Goal: Task Accomplishment & Management: Manage account settings

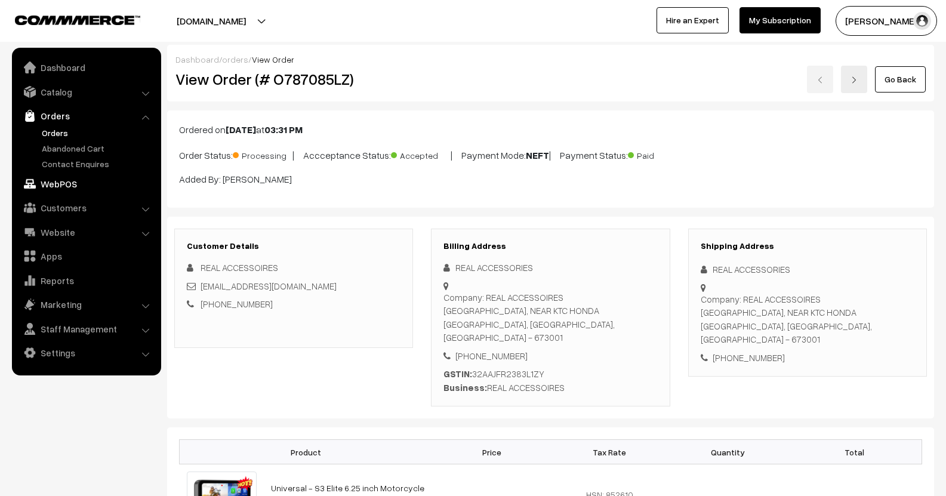
scroll to position [776, 0]
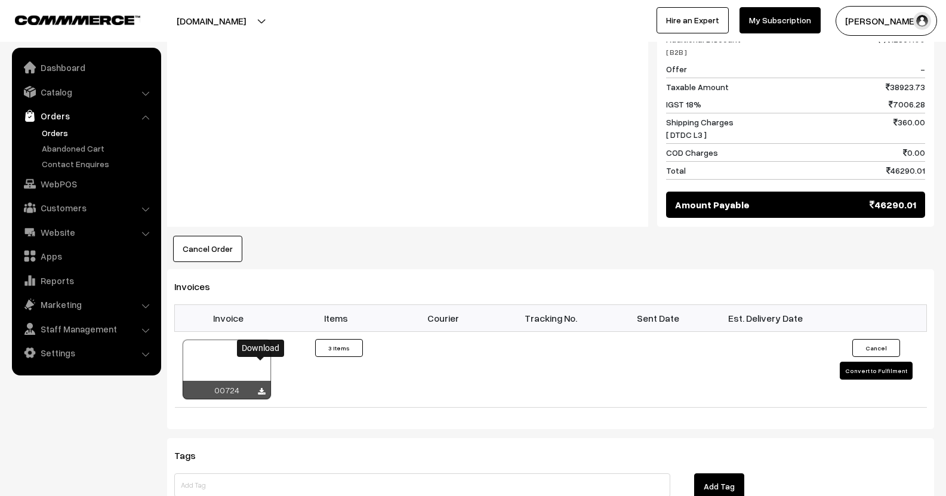
click at [61, 126] on link "Orders" at bounding box center [98, 132] width 118 height 13
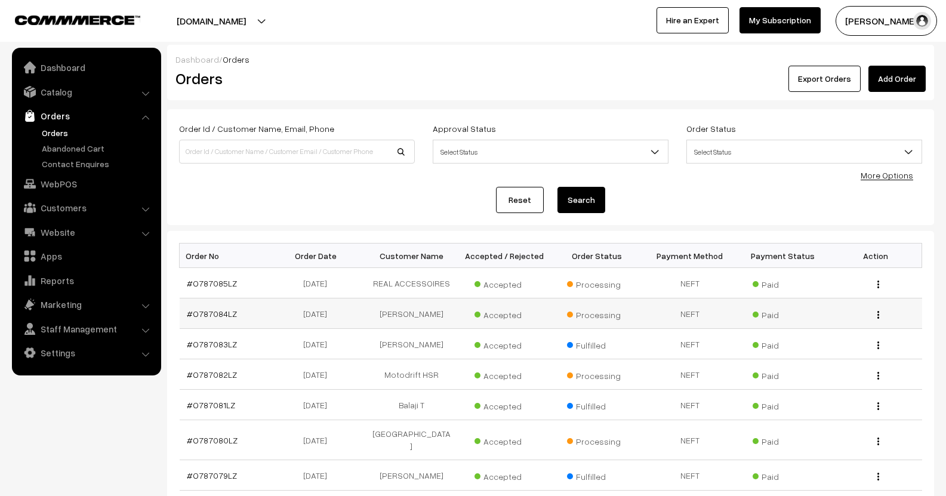
scroll to position [119, 0]
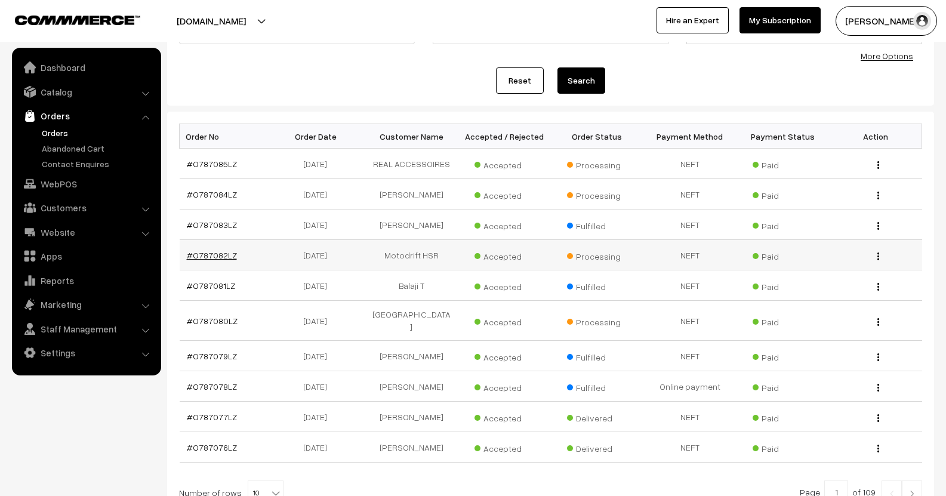
click at [213, 250] on link "#O787082LZ" at bounding box center [212, 255] width 50 height 10
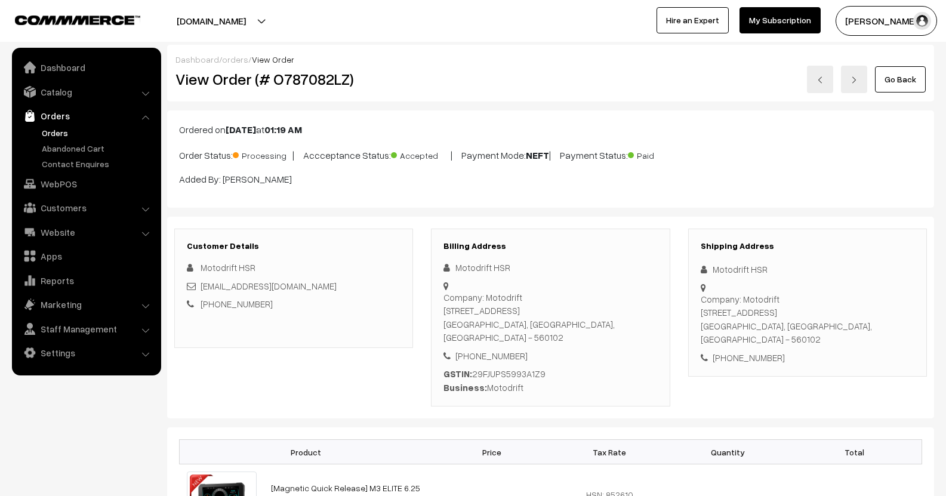
click at [905, 87] on link "Go Back" at bounding box center [900, 79] width 51 height 26
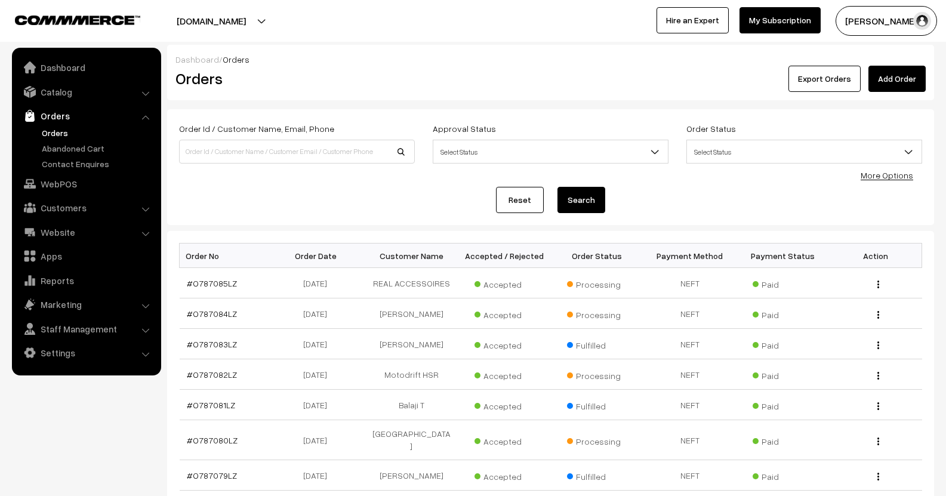
click at [856, 139] on div "Order Status Select Status Draft Order Order Placed Cancelled Processing Partia…" at bounding box center [804, 142] width 236 height 42
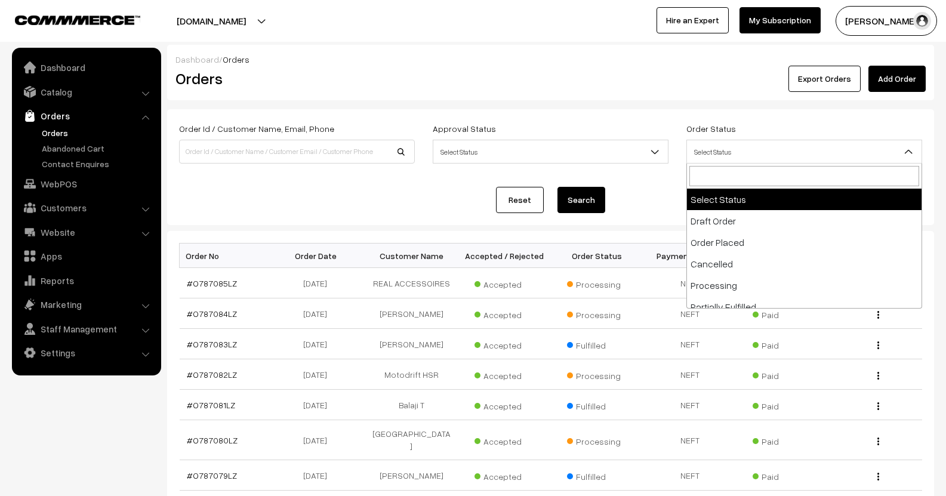
click at [828, 147] on span "Select Status" at bounding box center [804, 151] width 234 height 21
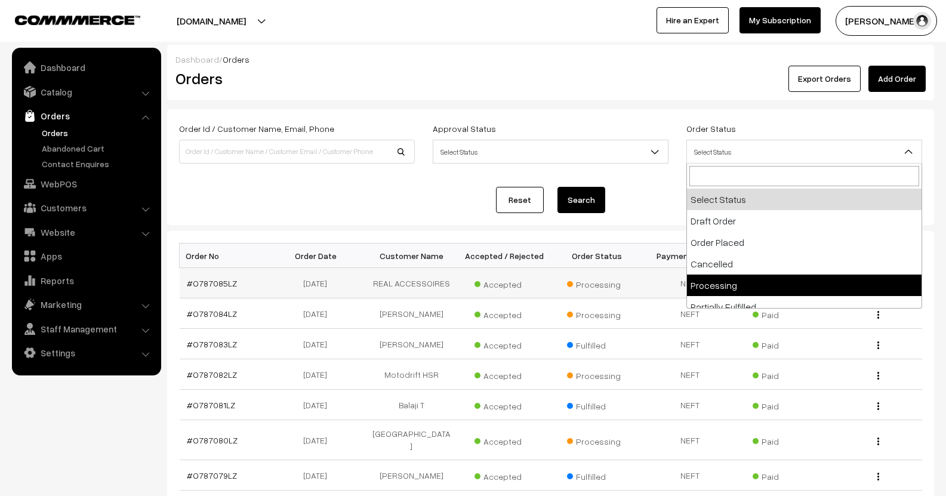
select select "5"
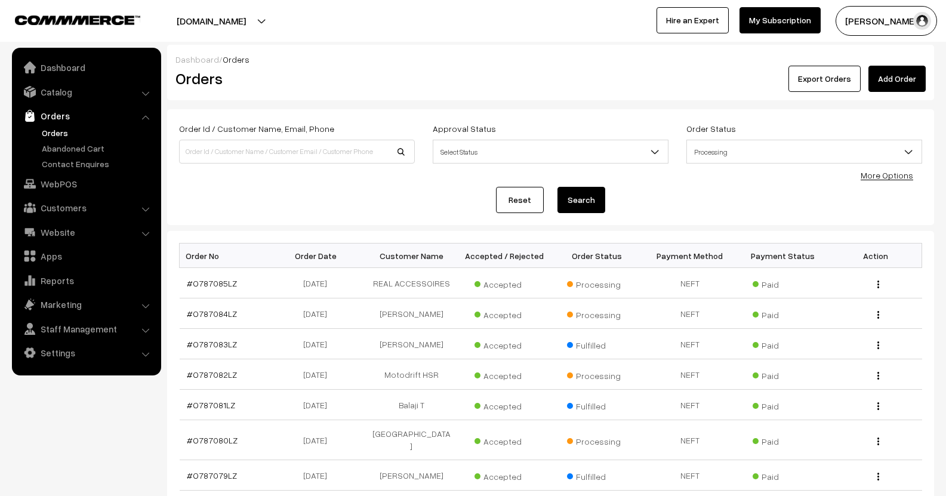
click at [569, 202] on button "Search" at bounding box center [581, 200] width 48 height 26
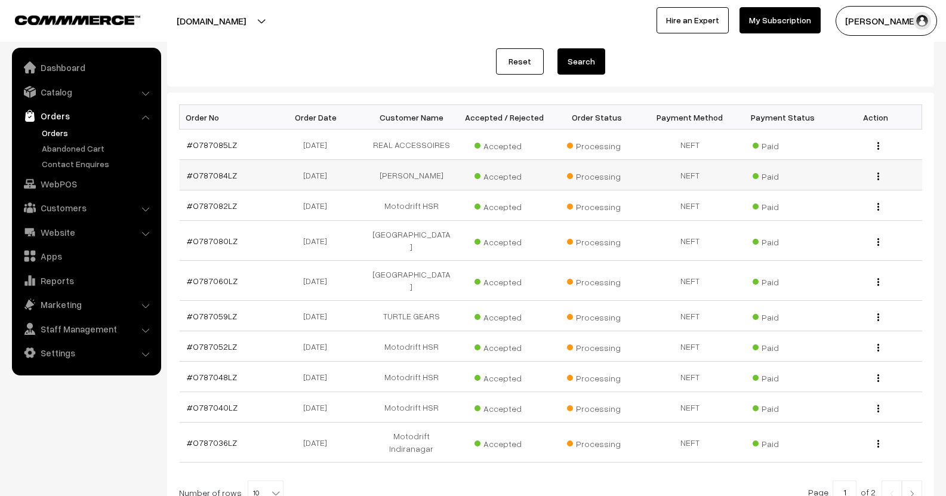
scroll to position [226, 0]
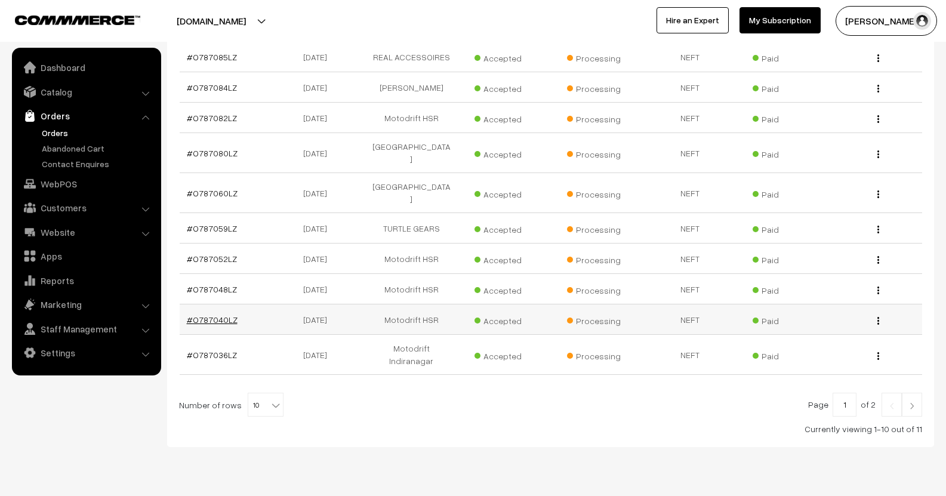
click at [208, 314] on link "#O787040LZ" at bounding box center [212, 319] width 51 height 10
click at [277, 393] on div at bounding box center [550, 405] width 743 height 24
click at [262, 393] on span "10" at bounding box center [265, 405] width 35 height 24
select select "60"
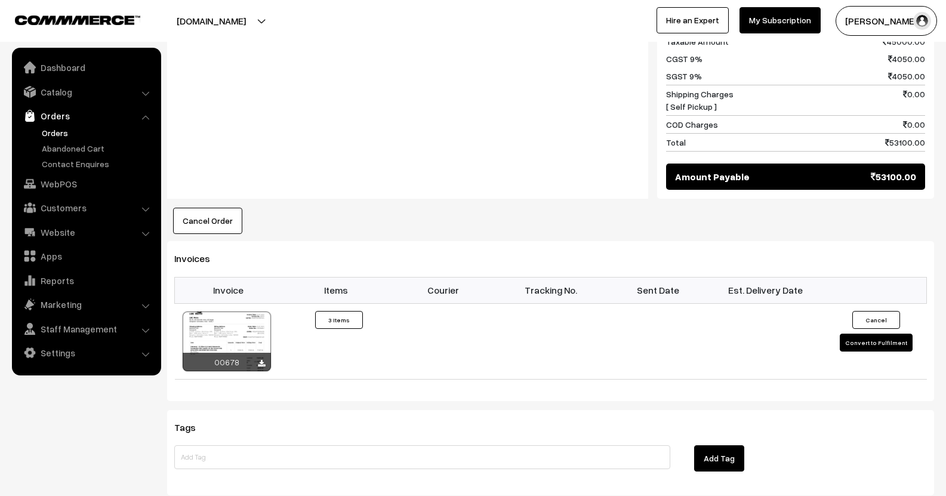
scroll to position [597, 0]
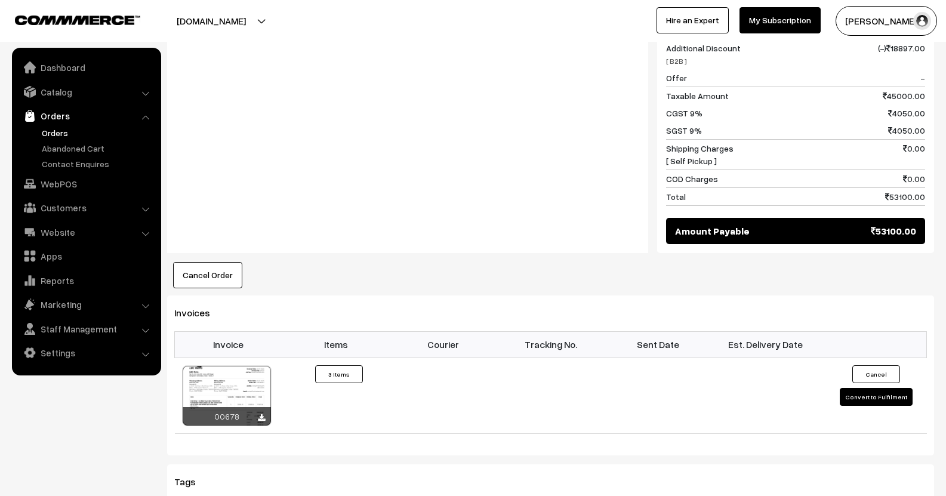
click at [70, 132] on link "Orders" at bounding box center [98, 132] width 118 height 13
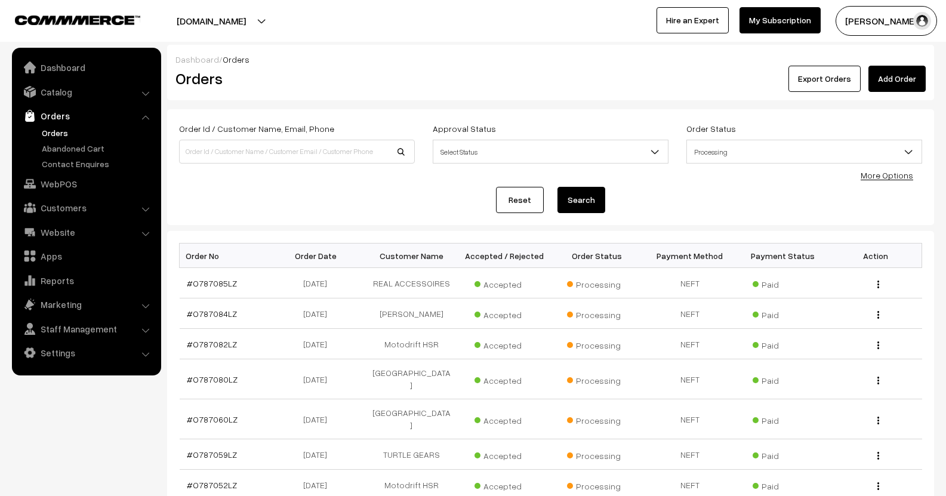
scroll to position [227, 0]
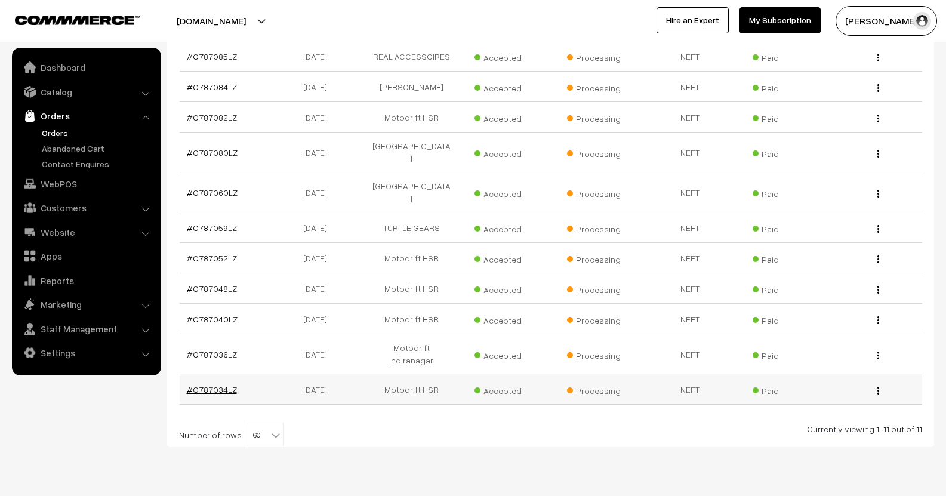
click at [217, 384] on link "#O787034LZ" at bounding box center [212, 389] width 50 height 10
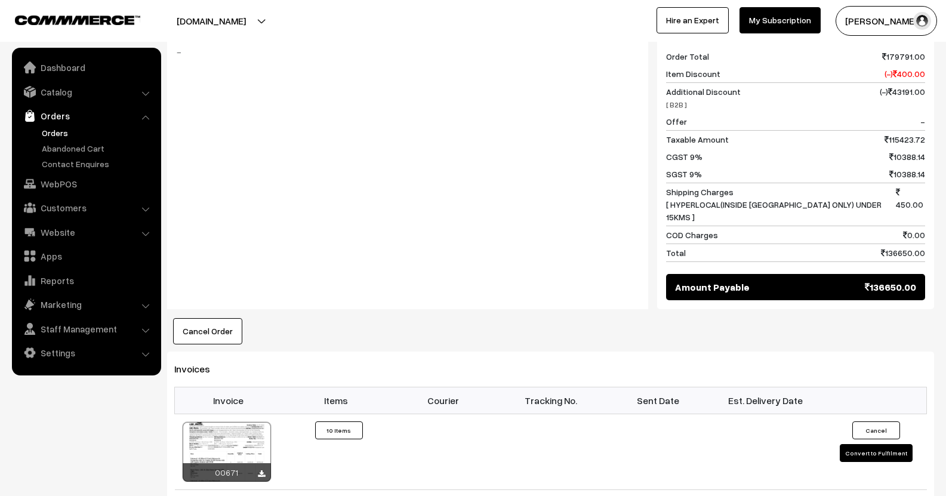
scroll to position [895, 0]
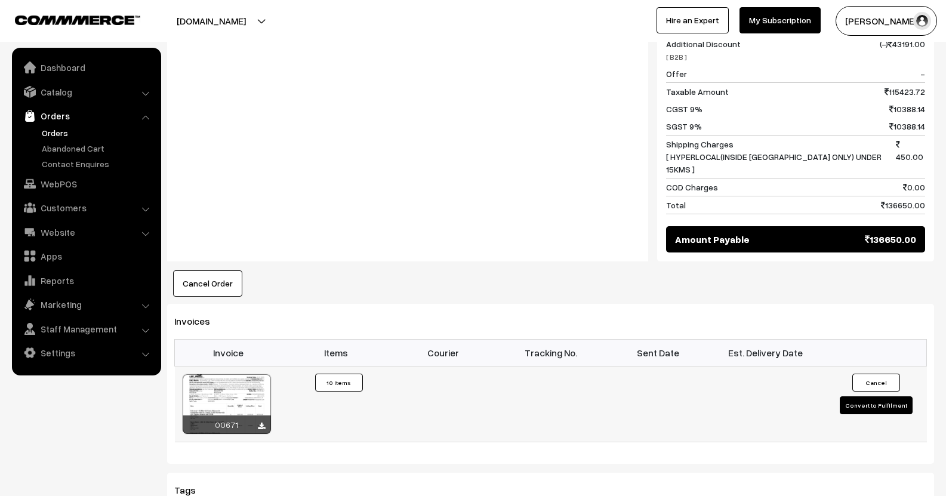
click at [872, 396] on button "Convert to Fulfilment" at bounding box center [876, 405] width 73 height 18
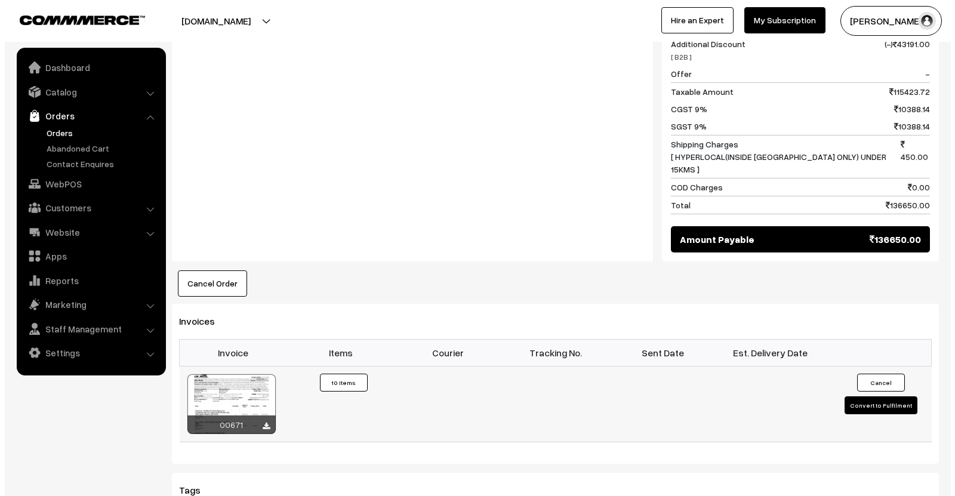
scroll to position [899, 0]
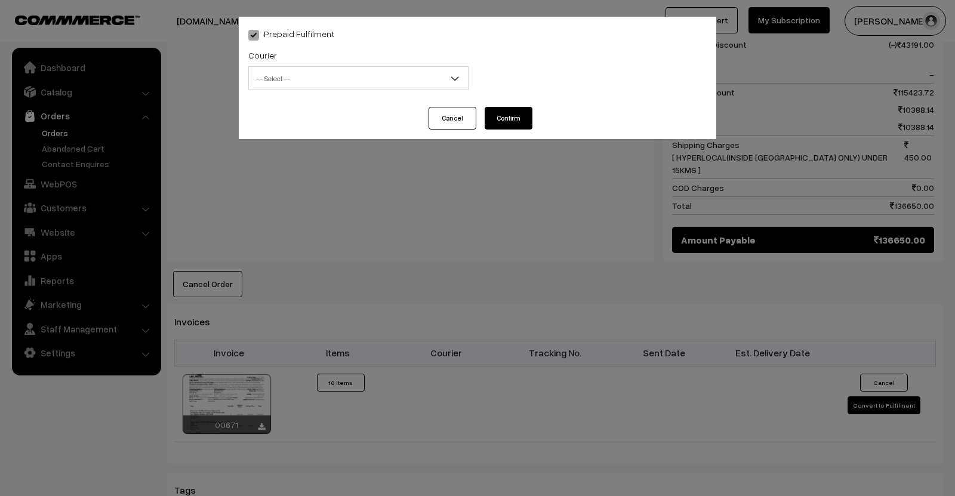
click at [385, 85] on span "-- Select --" at bounding box center [358, 78] width 219 height 21
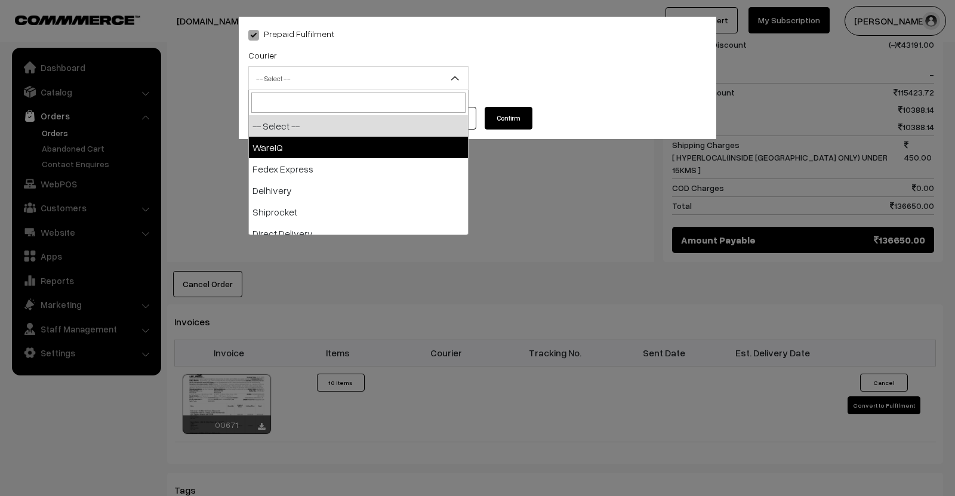
select select "1"
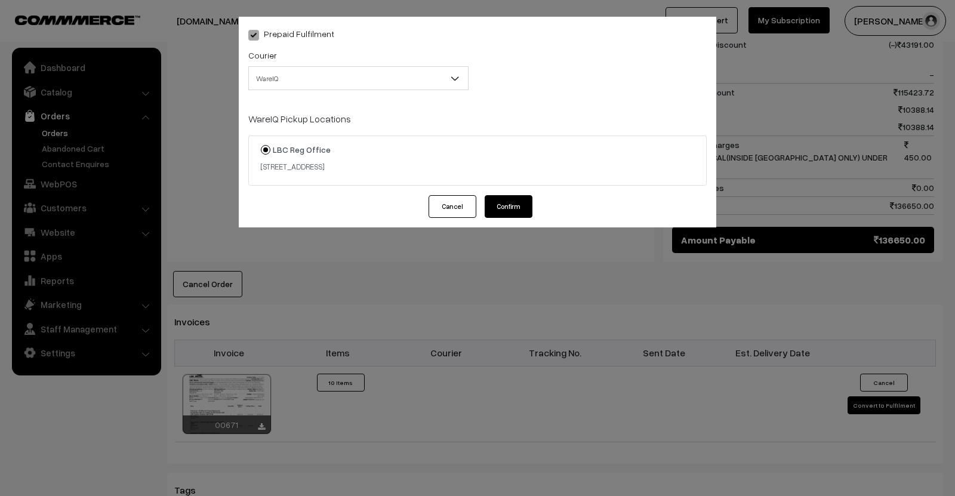
click at [522, 200] on button "Confirm" at bounding box center [509, 206] width 48 height 23
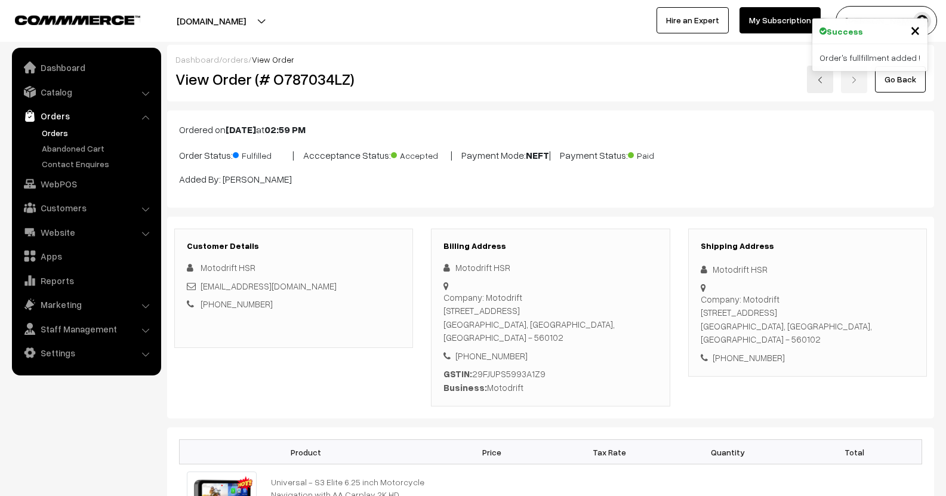
scroll to position [894, 0]
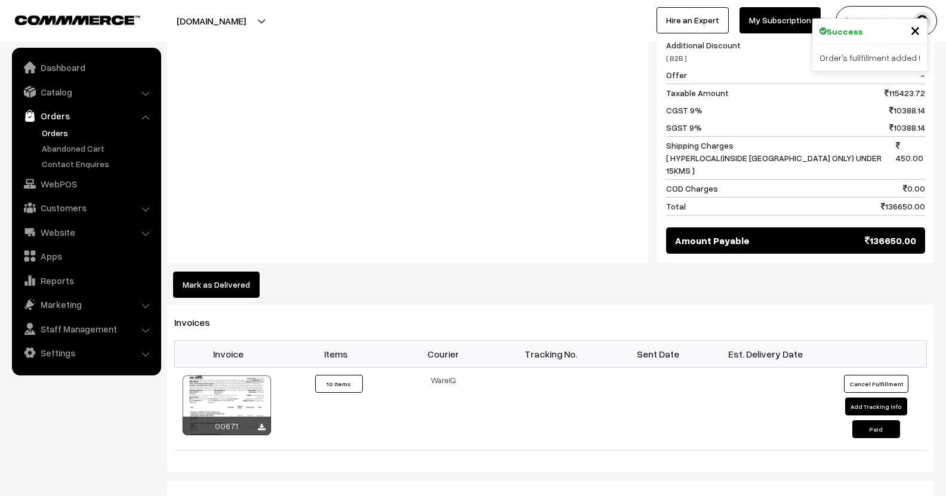
click at [232, 271] on button "Mark as Delivered" at bounding box center [216, 284] width 87 height 26
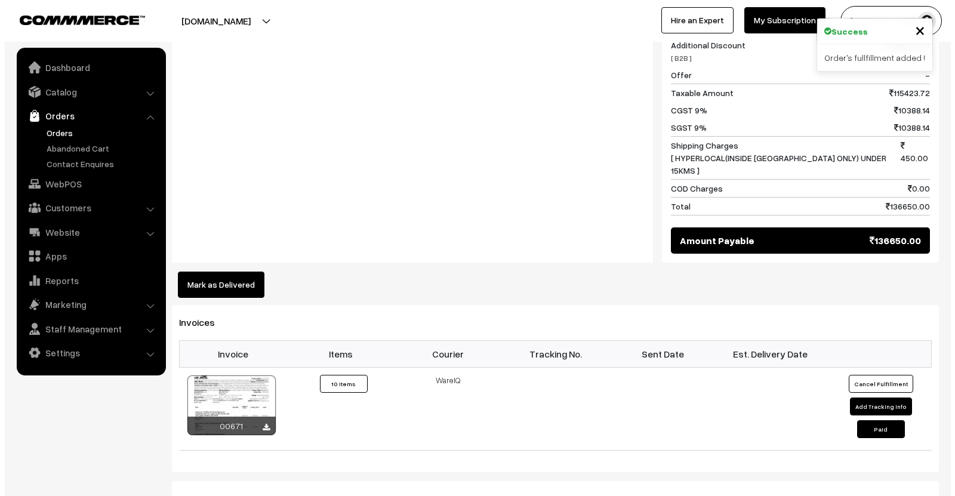
scroll to position [898, 0]
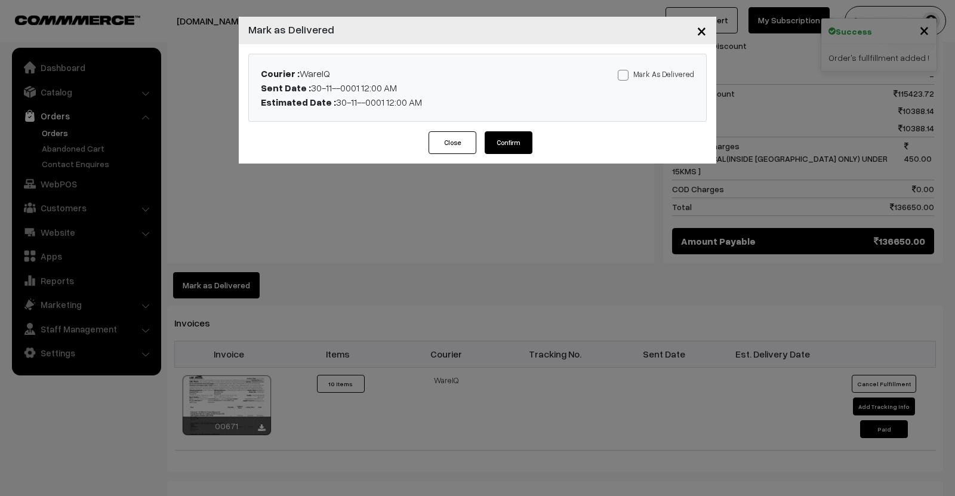
click at [624, 82] on div "Mark As Delivered Mark As Paid" at bounding box center [628, 87] width 150 height 43
click at [624, 81] on div "Mark As Delivered Mark As Paid" at bounding box center [628, 87] width 150 height 43
click at [625, 78] on span at bounding box center [623, 75] width 11 height 11
click at [625, 77] on input "Mark As Delivered" at bounding box center [622, 73] width 8 height 8
checkbox input "true"
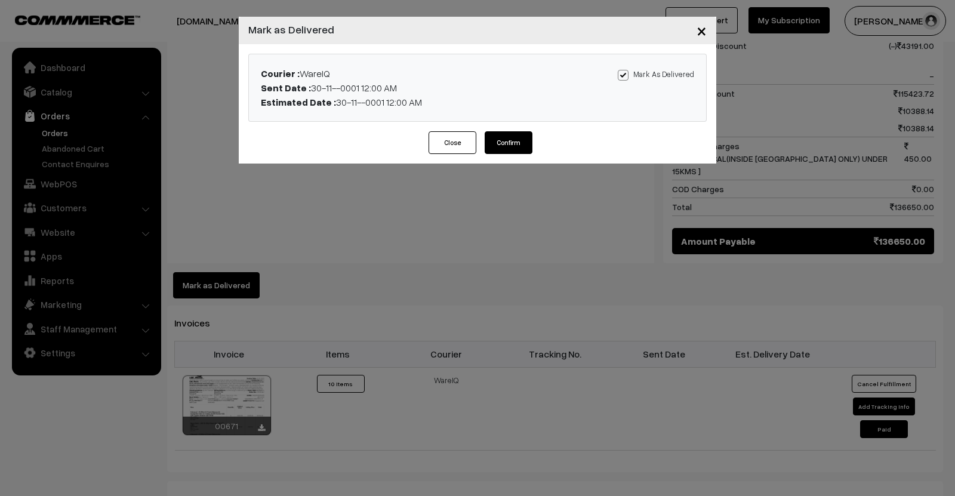
click at [501, 133] on button "Confirm" at bounding box center [509, 142] width 48 height 23
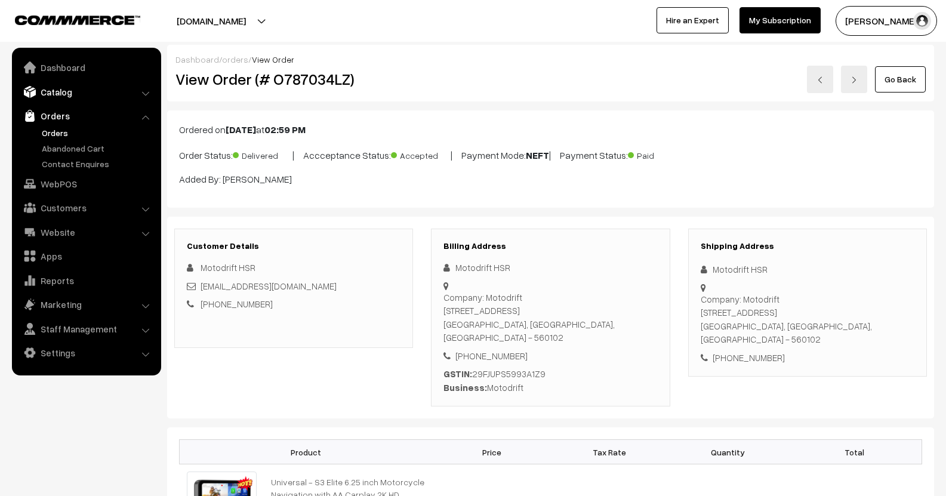
click at [54, 90] on link "Catalog" at bounding box center [86, 91] width 142 height 21
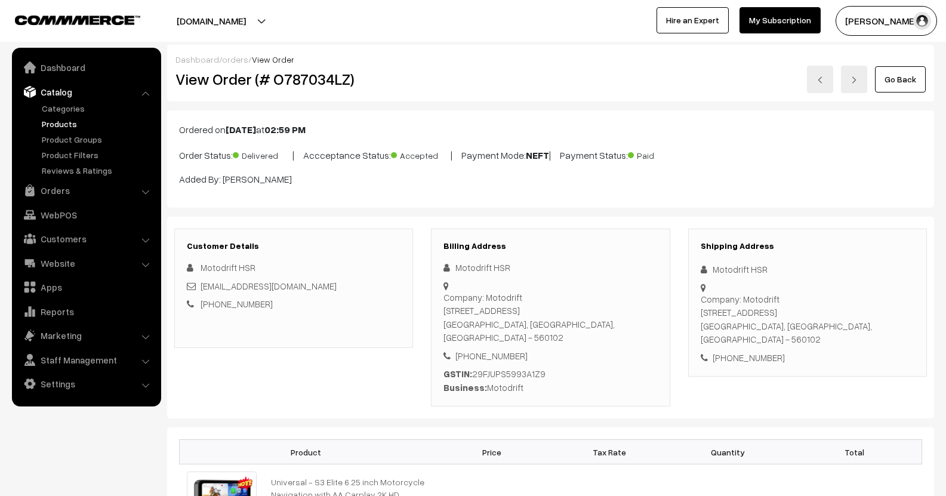
click at [77, 119] on link "Products" at bounding box center [98, 124] width 118 height 13
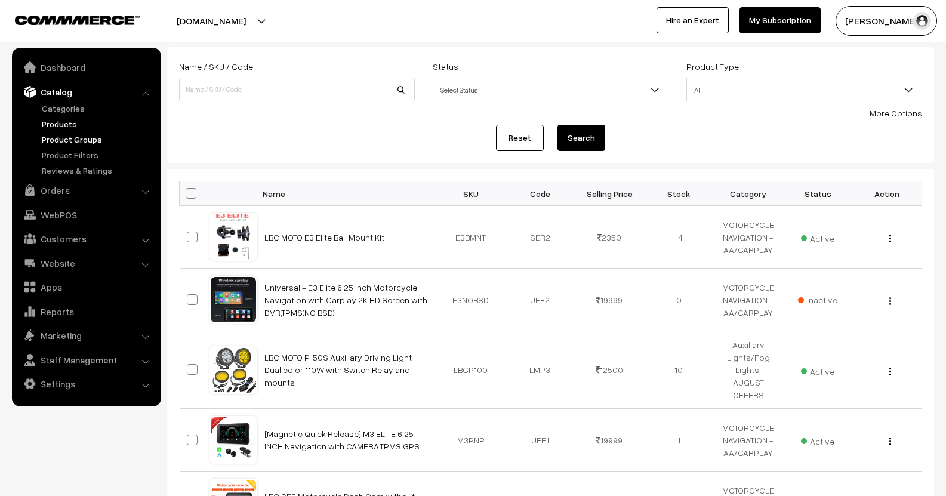
scroll to position [60, 0]
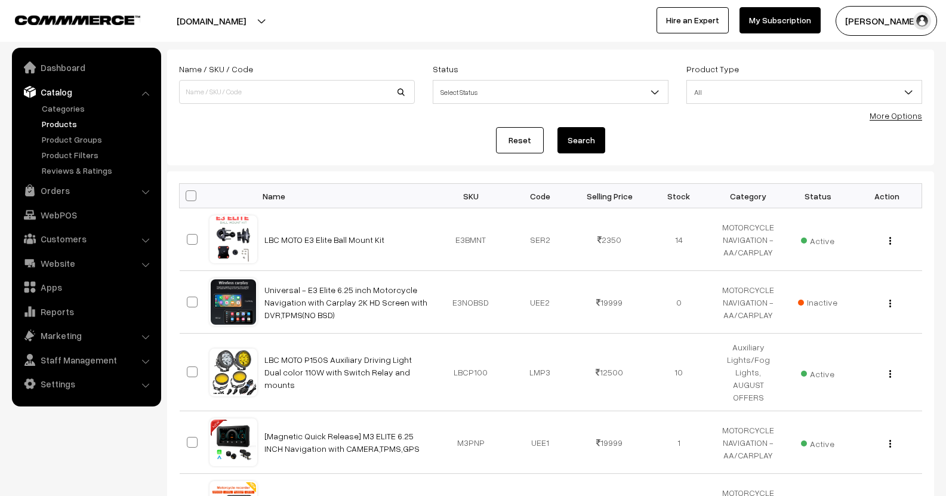
click at [46, 122] on link "Products" at bounding box center [98, 124] width 118 height 13
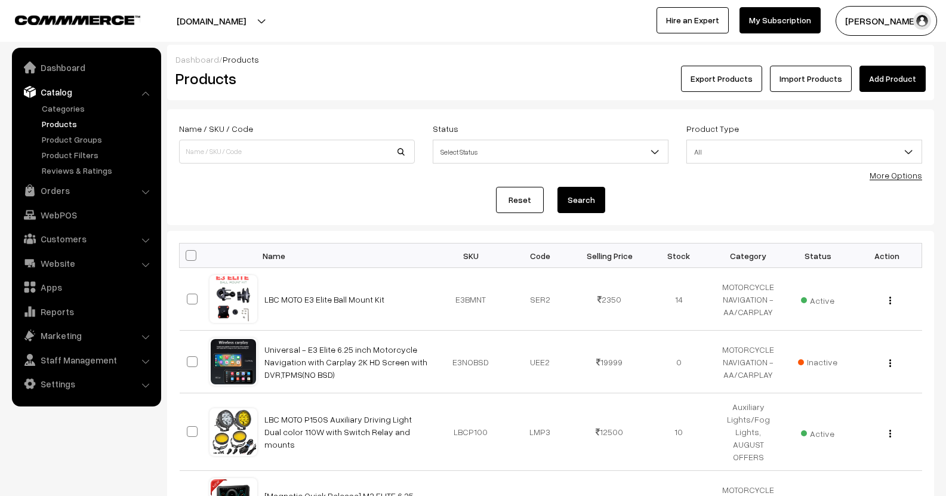
click at [69, 121] on link "Products" at bounding box center [98, 124] width 118 height 13
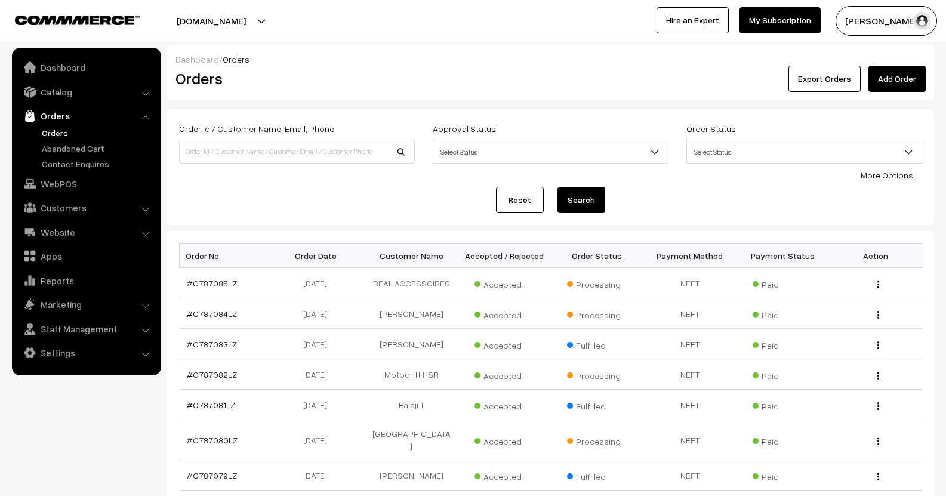
click at [720, 159] on span "Select Status" at bounding box center [804, 151] width 234 height 21
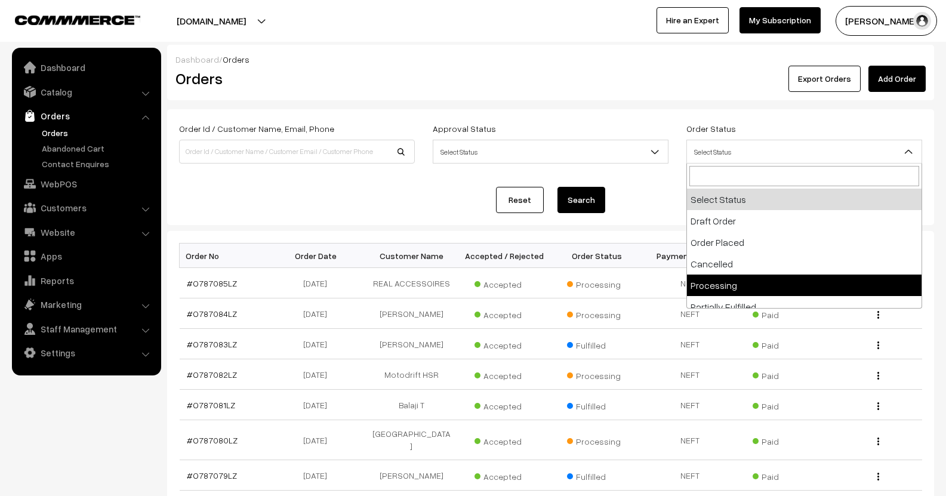
select select "5"
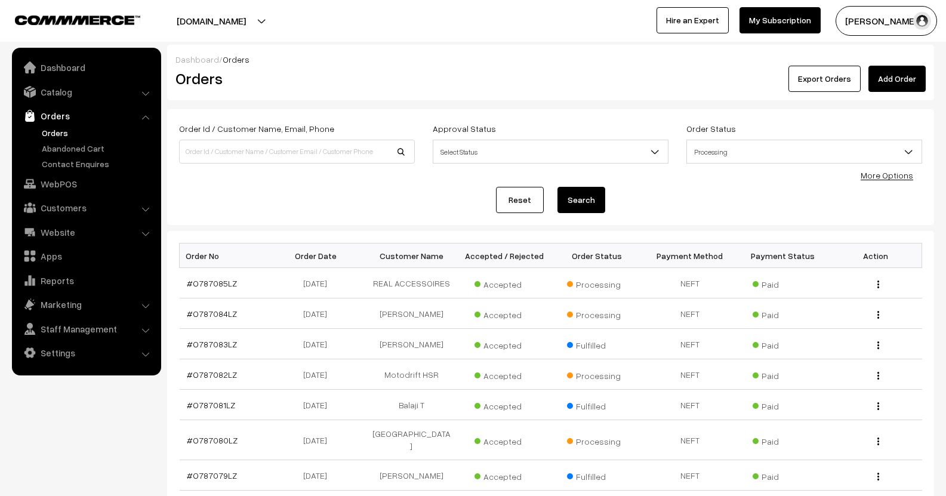
click at [598, 203] on button "Search" at bounding box center [581, 200] width 48 height 26
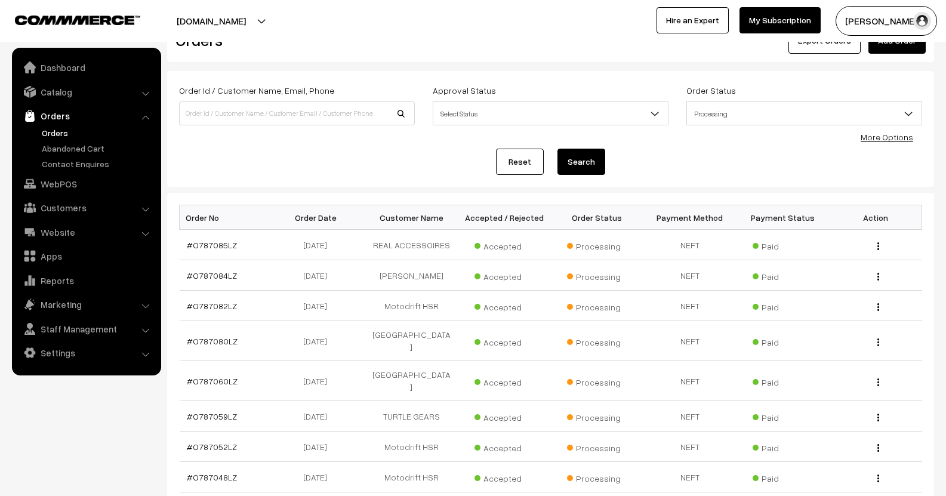
scroll to position [179, 0]
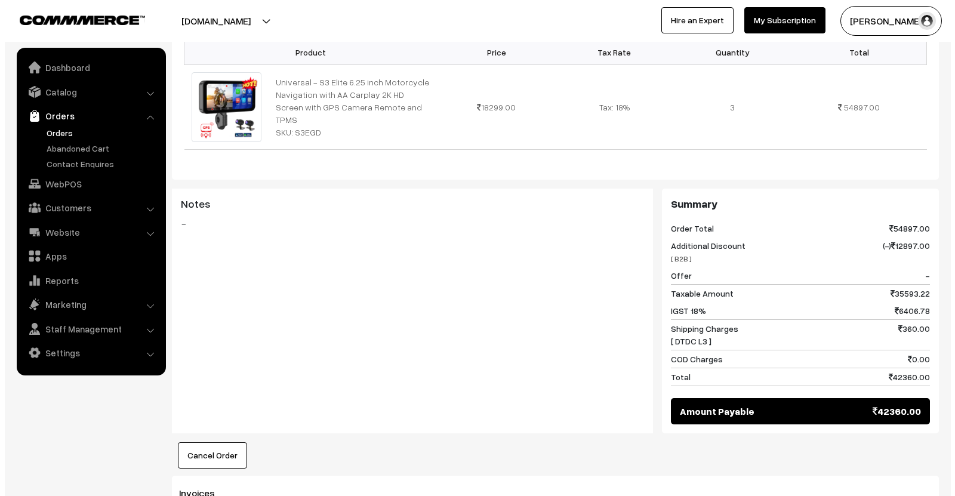
scroll to position [537, 0]
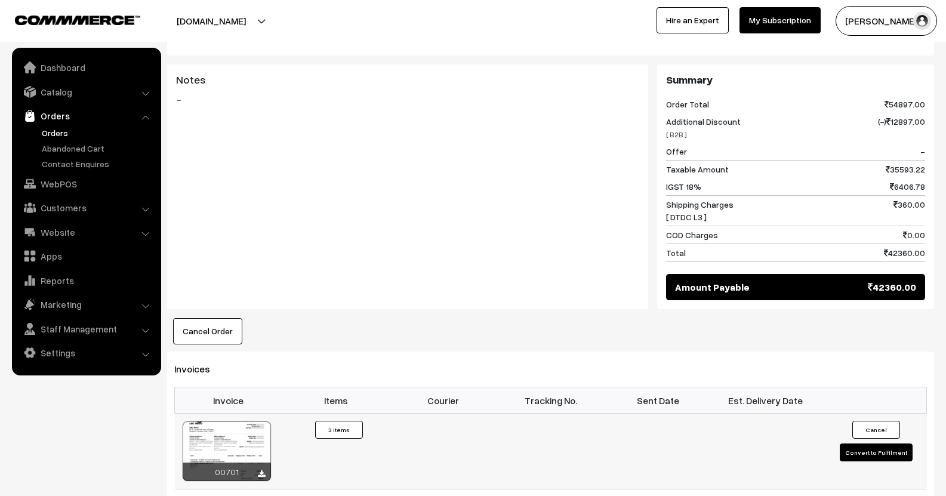
click at [870, 443] on button "Convert to Fulfilment" at bounding box center [876, 452] width 73 height 18
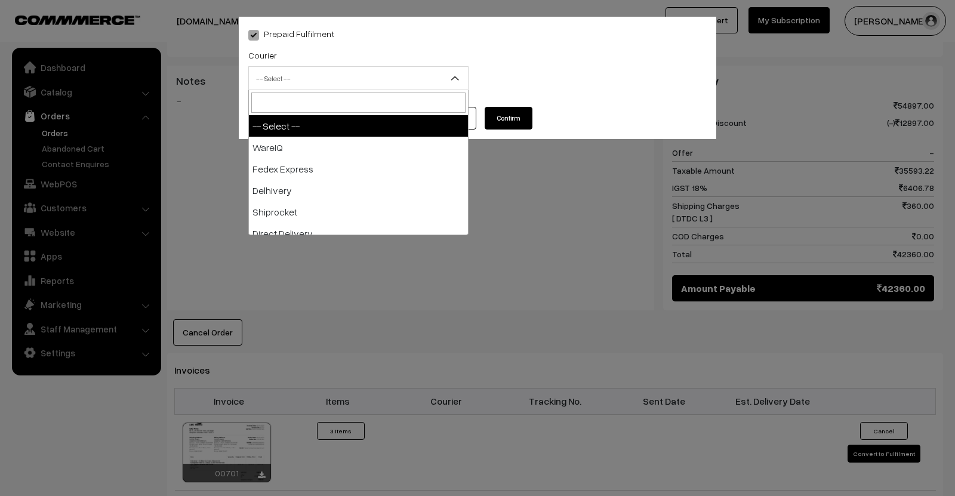
click at [385, 69] on span "-- Select --" at bounding box center [358, 78] width 219 height 21
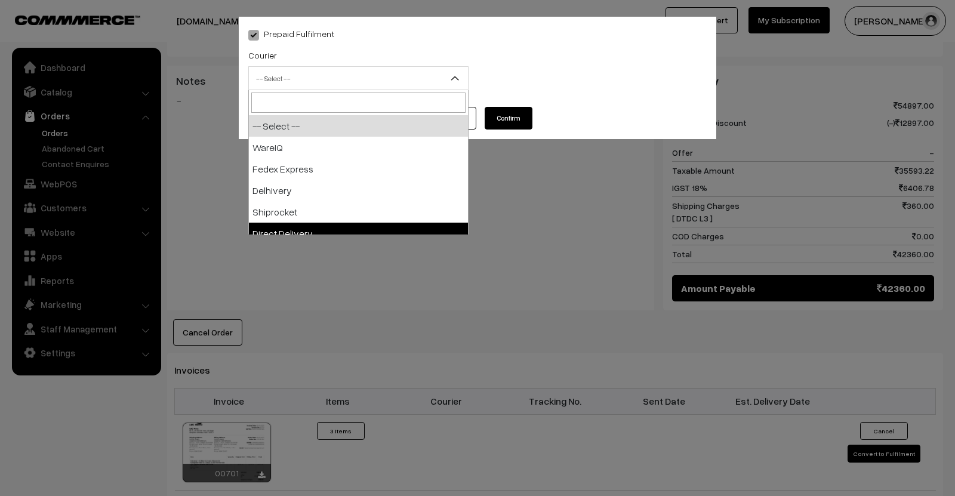
select select "5"
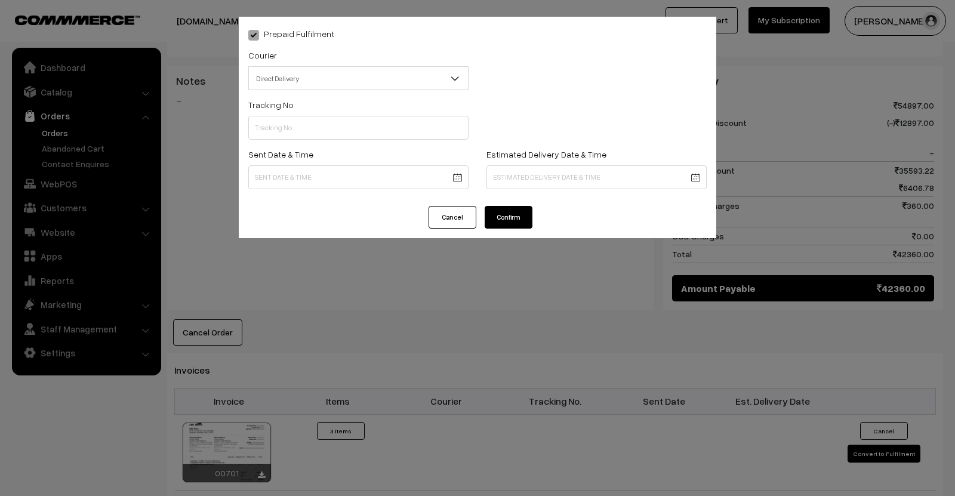
drag, startPoint x: 516, startPoint y: 227, endPoint x: 521, endPoint y: 224, distance: 6.5
click at [516, 227] on button "Confirm" at bounding box center [509, 217] width 48 height 23
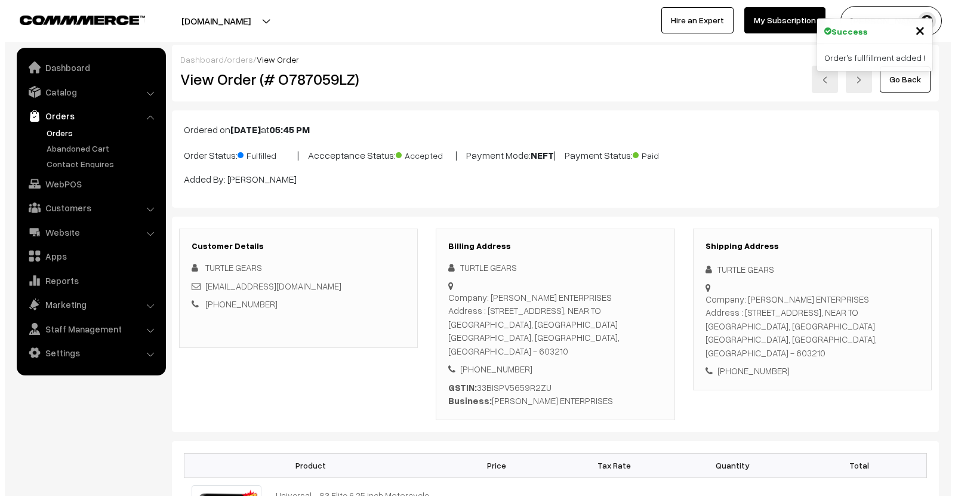
scroll to position [537, 0]
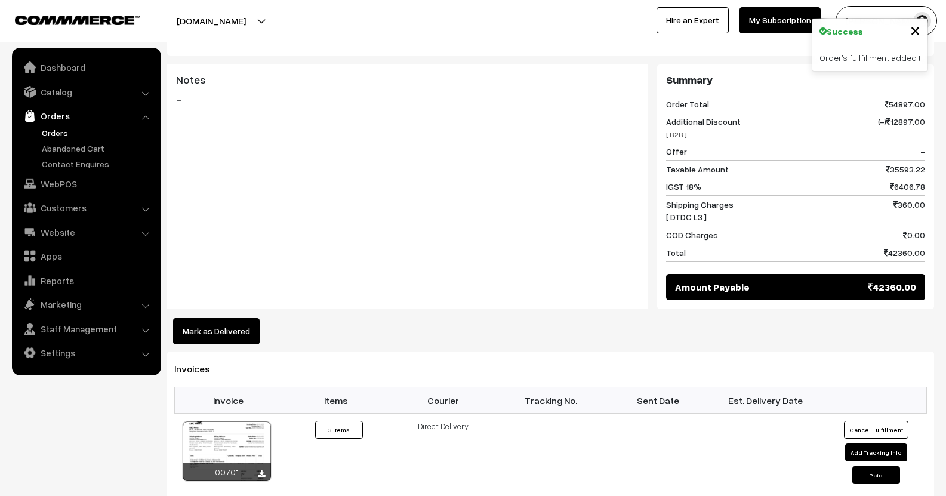
click at [230, 318] on button "Mark as Delivered" at bounding box center [216, 331] width 87 height 26
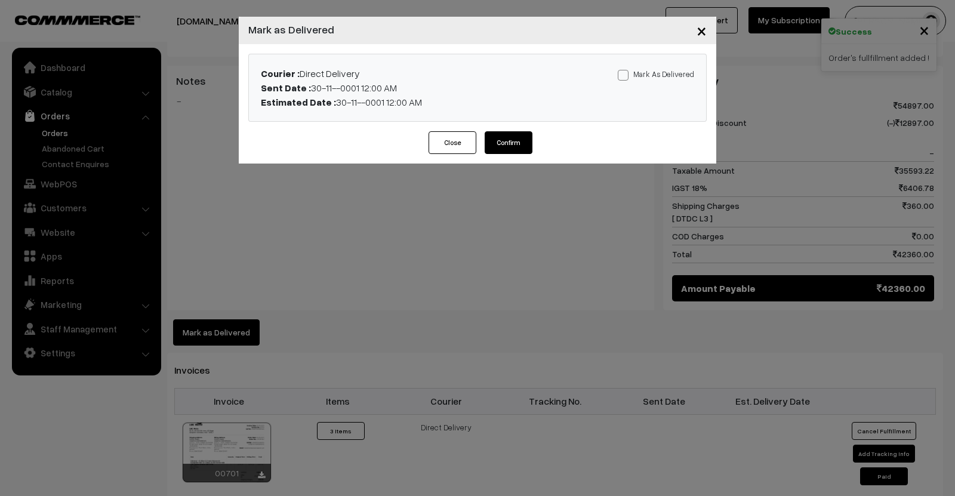
click at [621, 78] on span at bounding box center [623, 75] width 11 height 11
click at [621, 77] on input "Mark As Delivered" at bounding box center [622, 73] width 8 height 8
checkbox input "true"
click at [513, 140] on button "Confirm" at bounding box center [509, 142] width 48 height 23
